Goal: Task Accomplishment & Management: Use online tool/utility

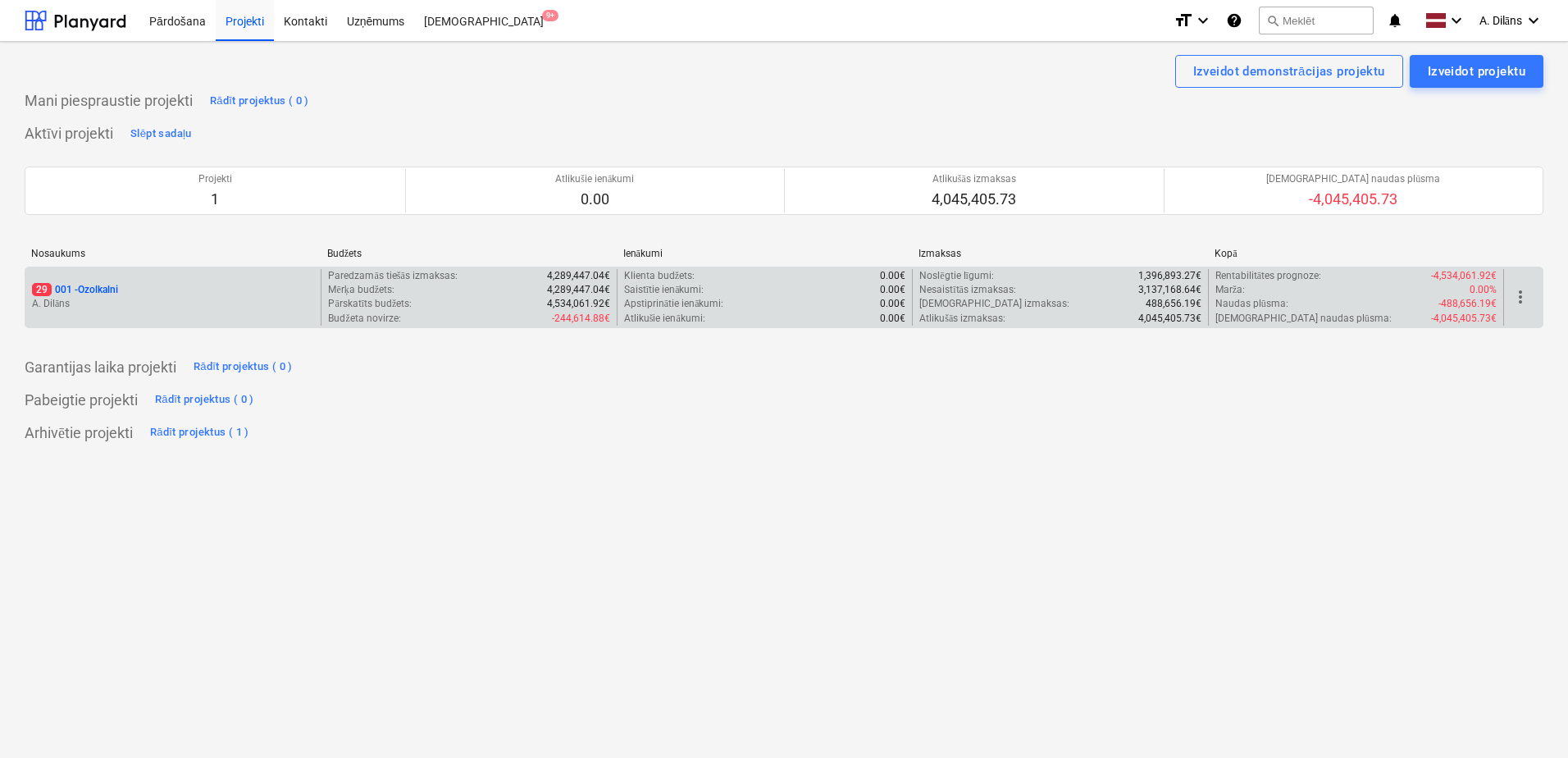
click at [204, 272] on div "29 001 - Ozolkalni A. Dilāns" at bounding box center [173, 297] width 295 height 57
click at [204, 291] on div "29 001 - Ozolkalni" at bounding box center [173, 289] width 282 height 14
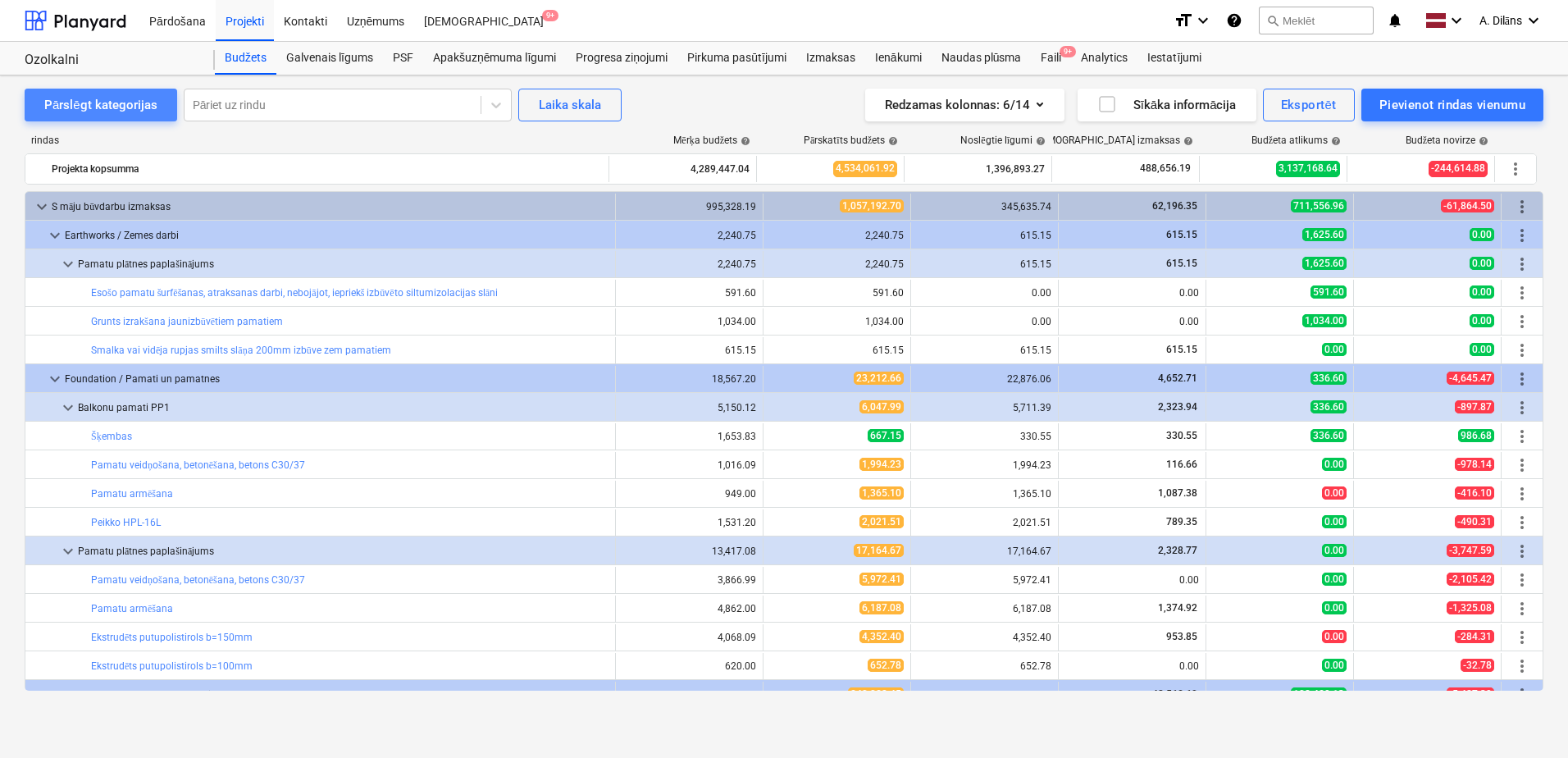
click at [118, 112] on div "Pārslēgt kategorijas" at bounding box center [101, 104] width 113 height 21
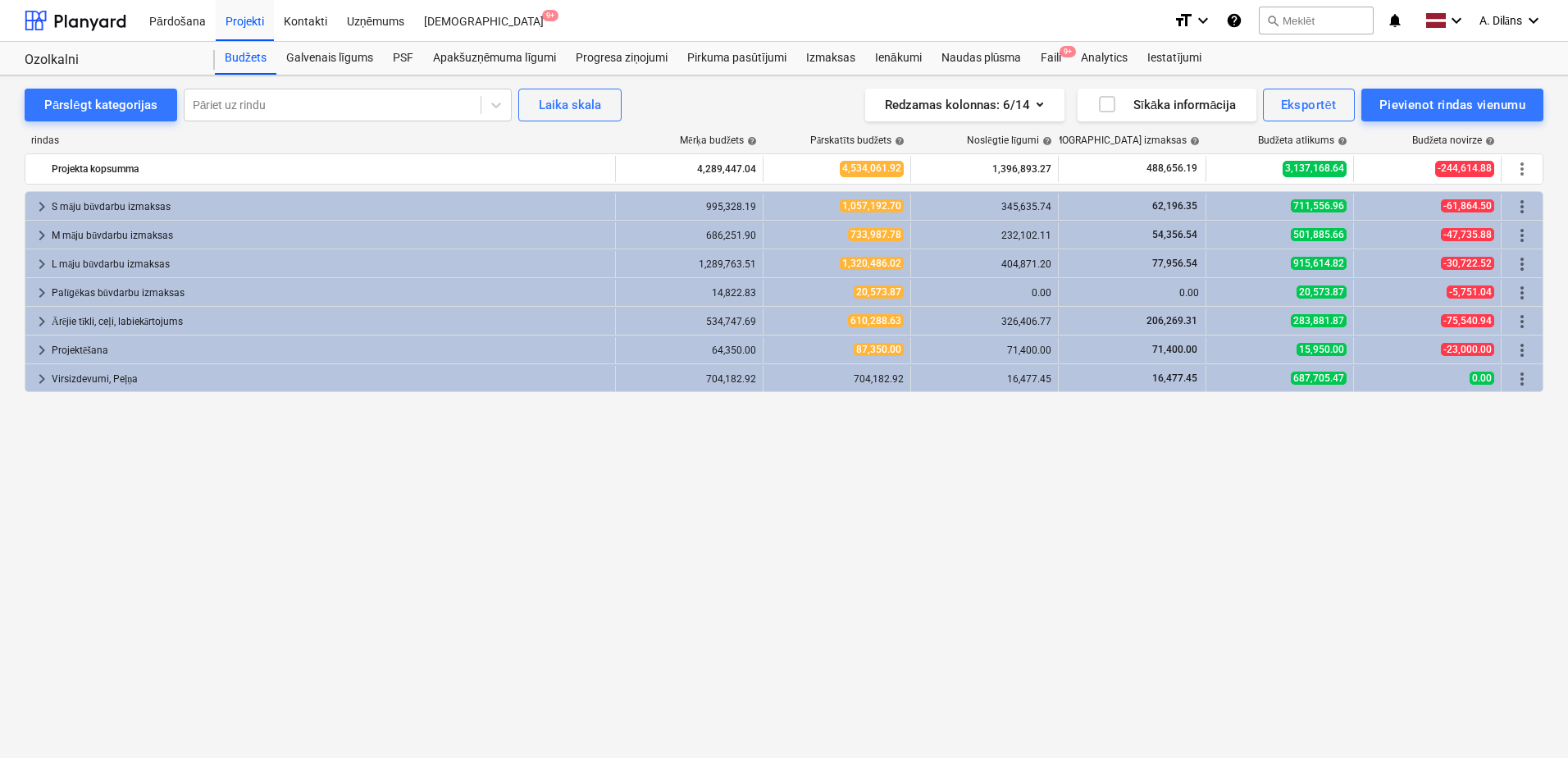
drag, startPoint x: 853, startPoint y: 448, endPoint x: 773, endPoint y: 422, distance: 84.1
drag, startPoint x: 773, startPoint y: 422, endPoint x: 795, endPoint y: 118, distance: 304.8
drag, startPoint x: 795, startPoint y: 118, endPoint x: 787, endPoint y: 107, distance: 13.6
drag, startPoint x: 787, startPoint y: 107, endPoint x: 773, endPoint y: 99, distance: 16.1
click at [773, 99] on div "Redzamas kolonnas : 6/14 Sīkāka informācija Eksportēt Pievienot rindas vienumu" at bounding box center [1144, 105] width 797 height 33
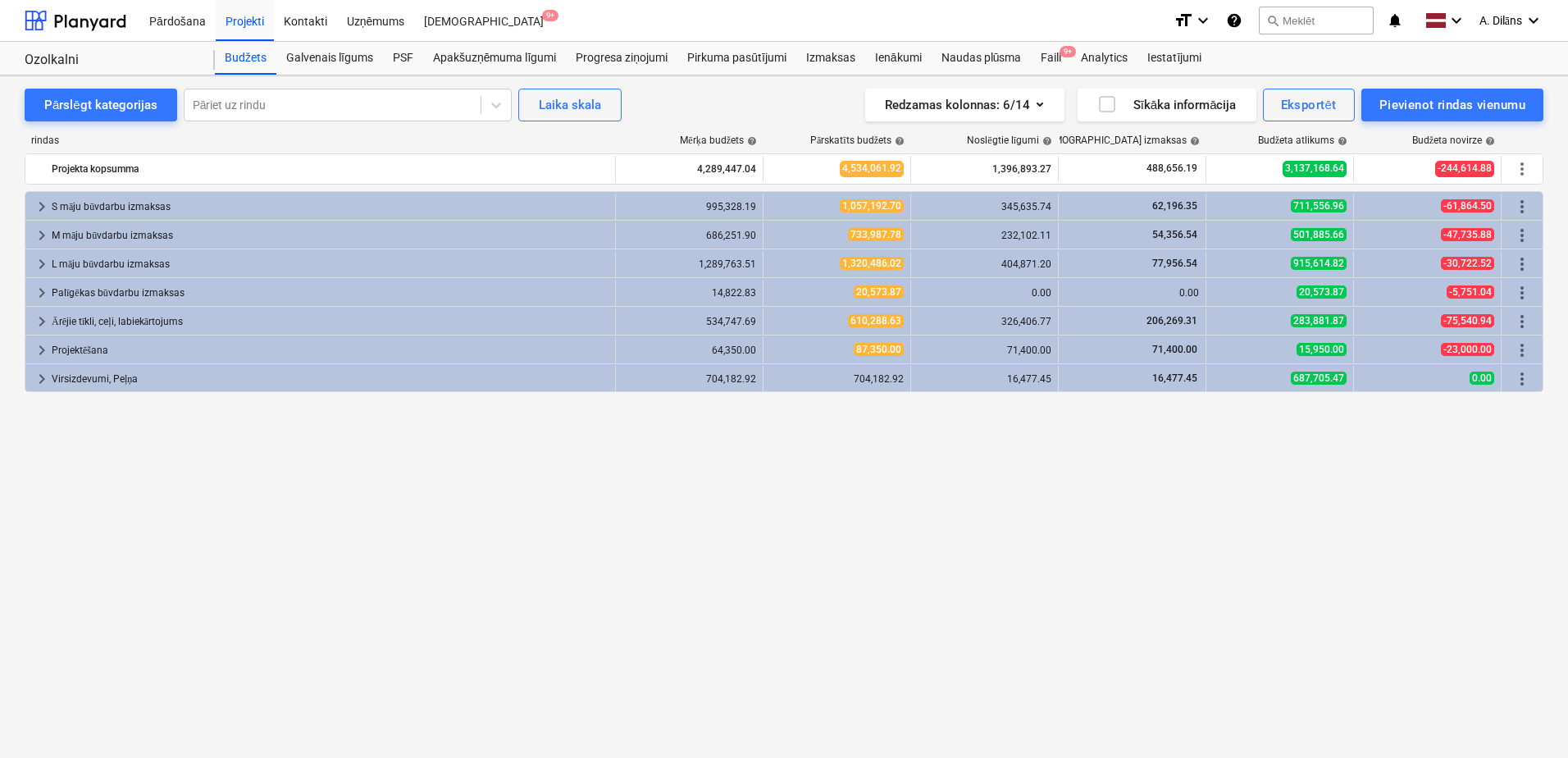
drag, startPoint x: 774, startPoint y: 116, endPoint x: 764, endPoint y: 108, distance: 12.8
click at [764, 108] on div "Redzamas kolonnas : 6/14 Sīkāka informācija Eksportēt Pievienot rindas vienumu" at bounding box center [1144, 105] width 797 height 33
drag, startPoint x: 763, startPoint y: 104, endPoint x: 729, endPoint y: 102, distance: 34.1
click at [729, 102] on div "Pārslēgt kategorijas Pāriet uz rindu Laika [PERSON_NAME] Redzamas kolonnas : 6/…" at bounding box center [784, 105] width 1519 height 33
